Goal: Task Accomplishment & Management: Use online tool/utility

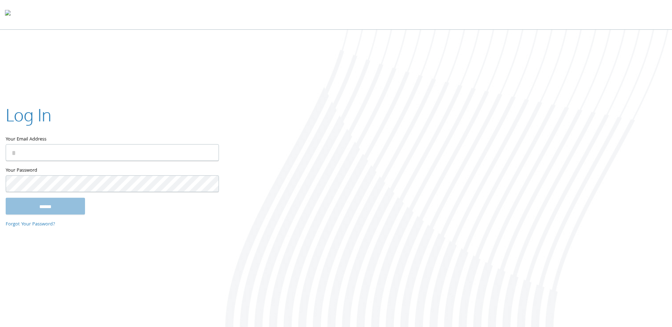
type input "**********"
click at [6, 198] on input "******" at bounding box center [45, 206] width 79 height 17
type input "**********"
click at [6, 198] on input "******" at bounding box center [45, 206] width 79 height 17
